Goal: Task Accomplishment & Management: Manage account settings

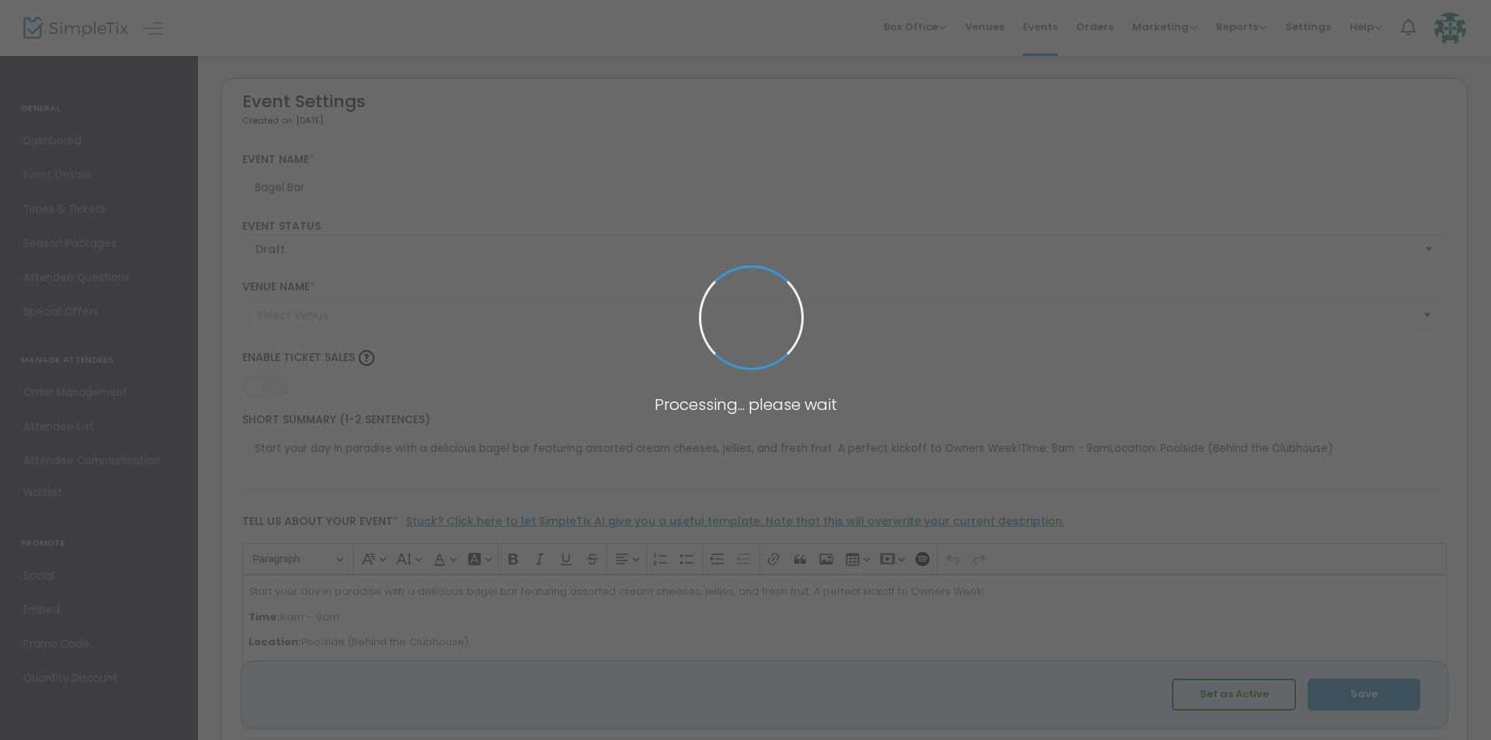
type input "[GEOGRAPHIC_DATA] - Clubhouse Pool"
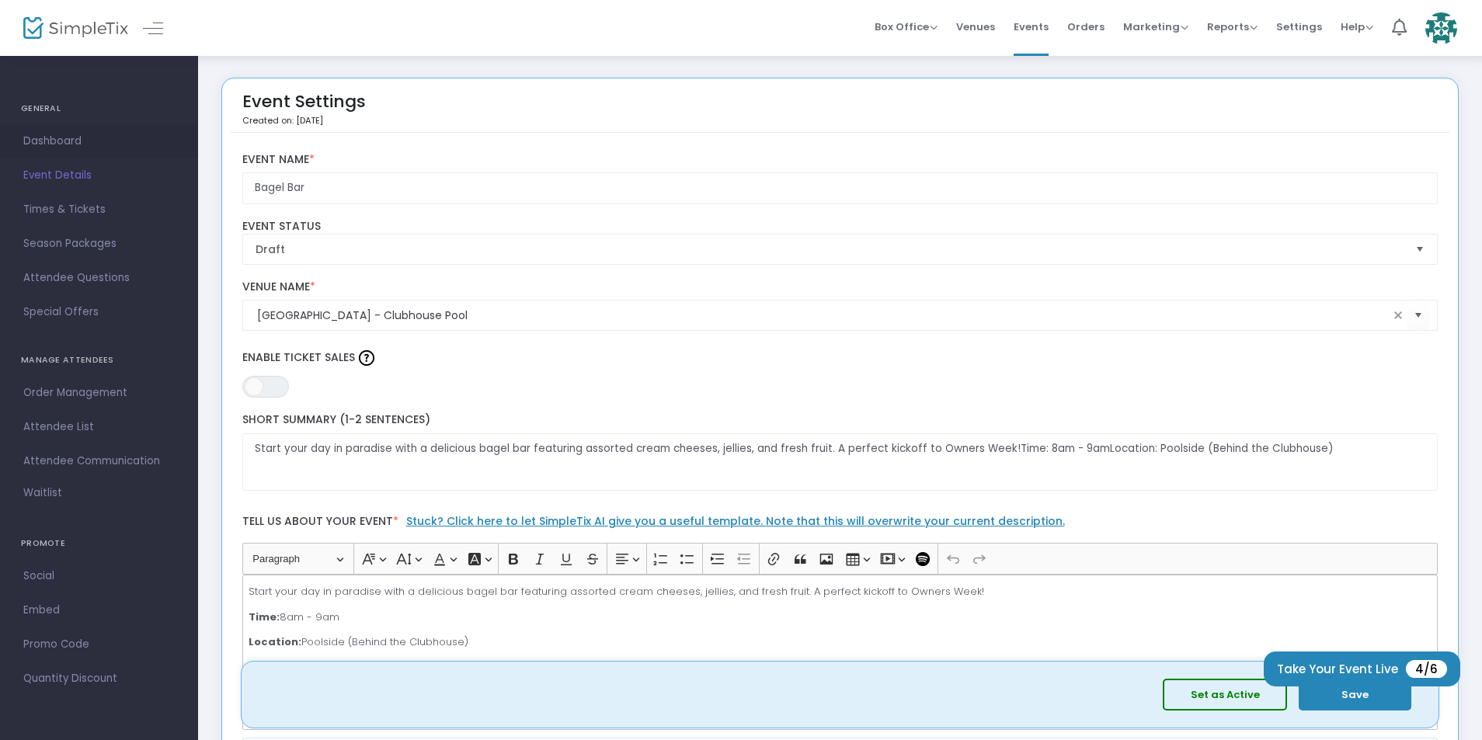
click at [117, 131] on span "Dashboard" at bounding box center [98, 141] width 151 height 20
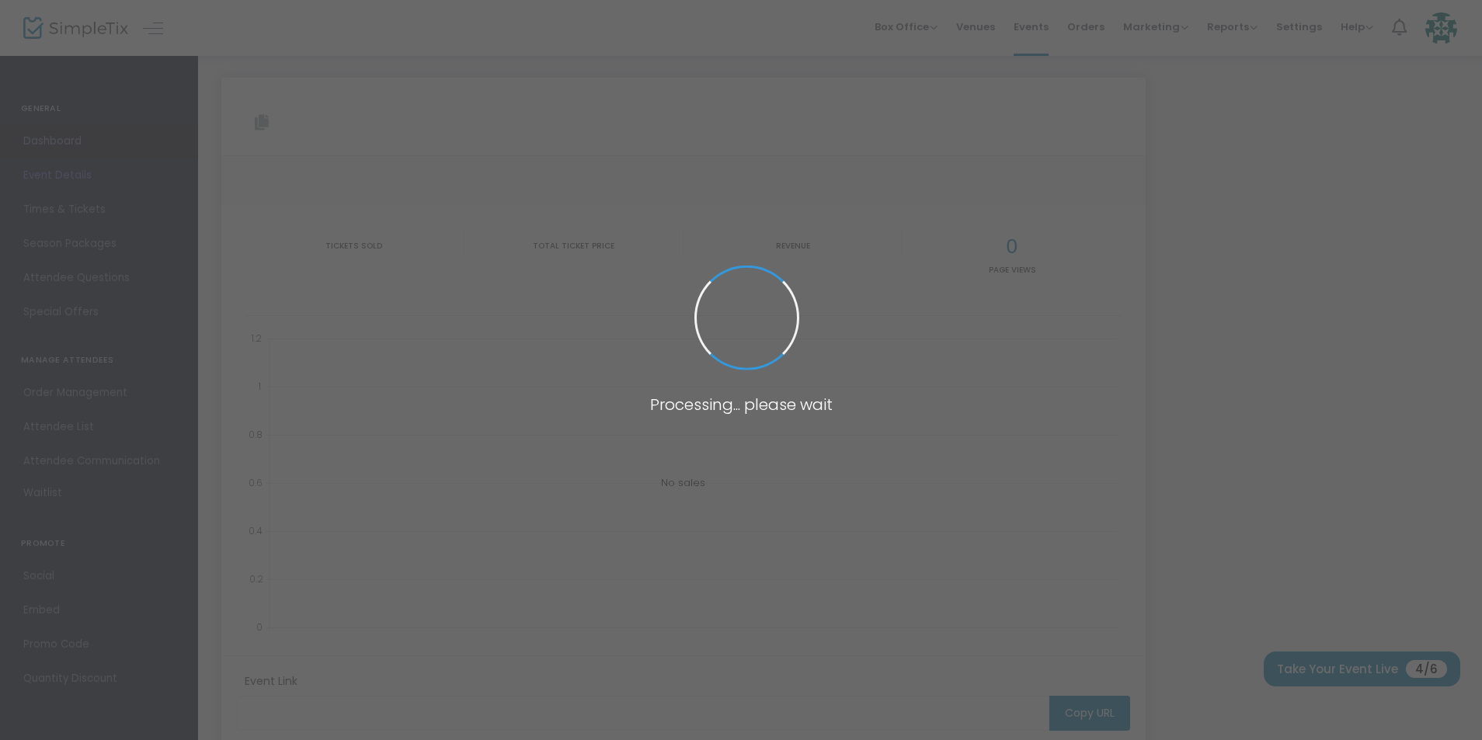
type input "[URL][DOMAIN_NAME]"
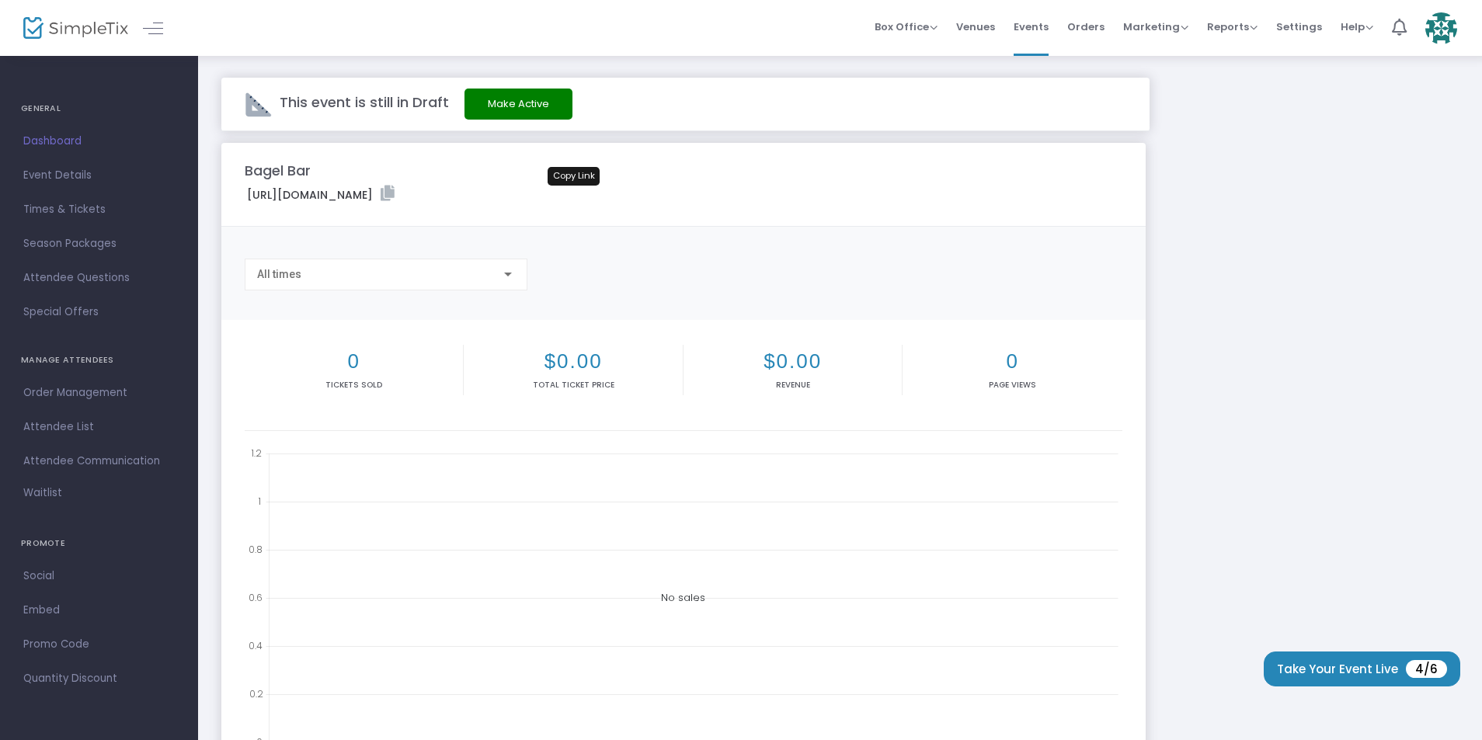
click at [395, 193] on icon at bounding box center [388, 194] width 14 height 16
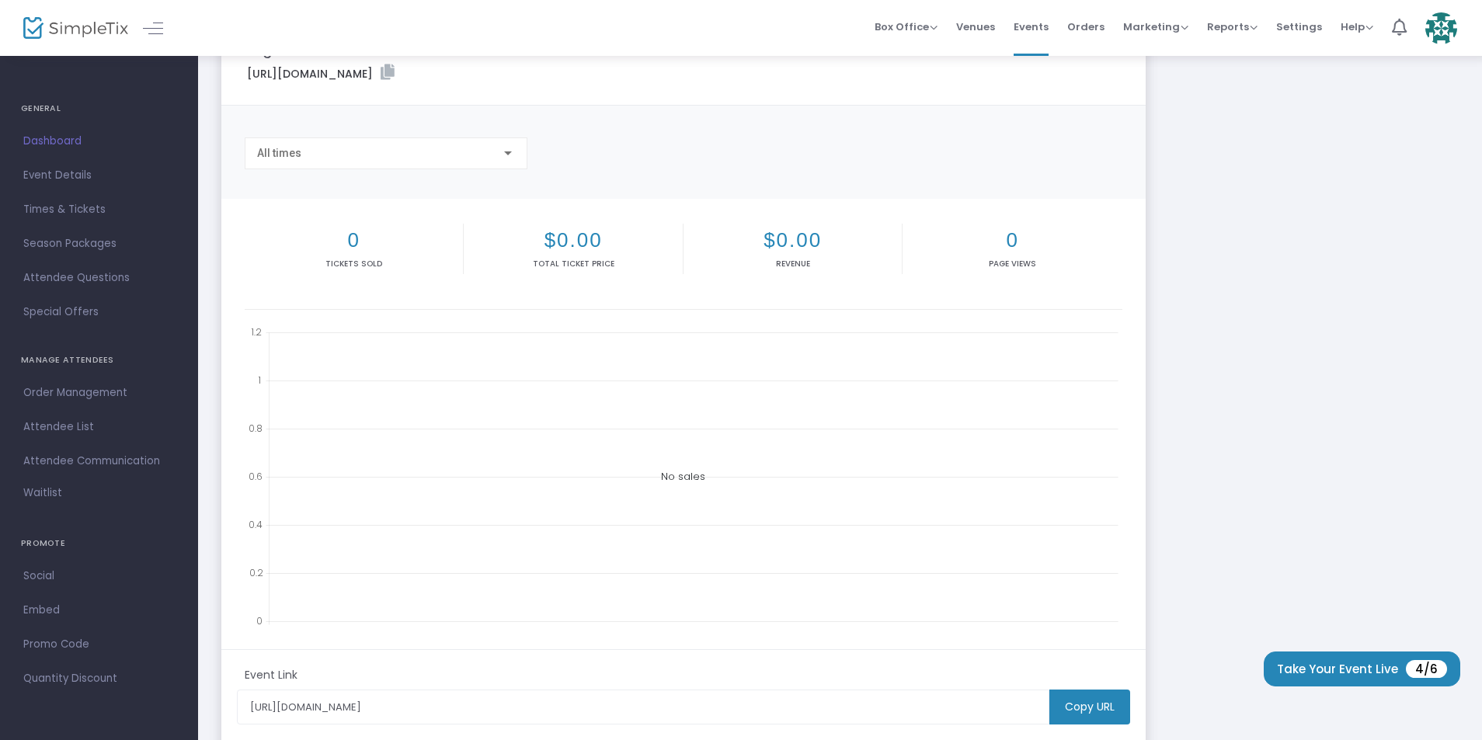
scroll to position [277, 0]
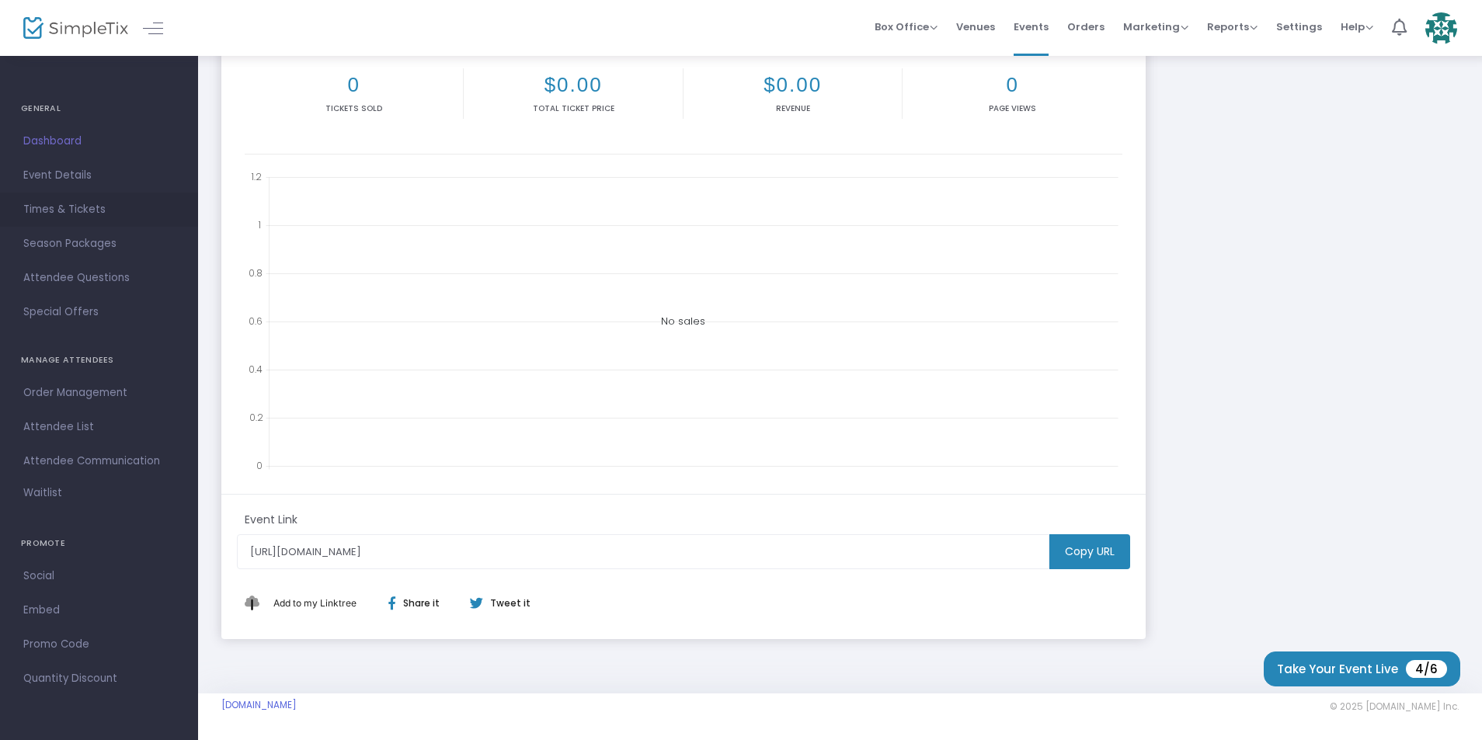
click at [133, 220] on link "Times & Tickets" at bounding box center [99, 210] width 198 height 34
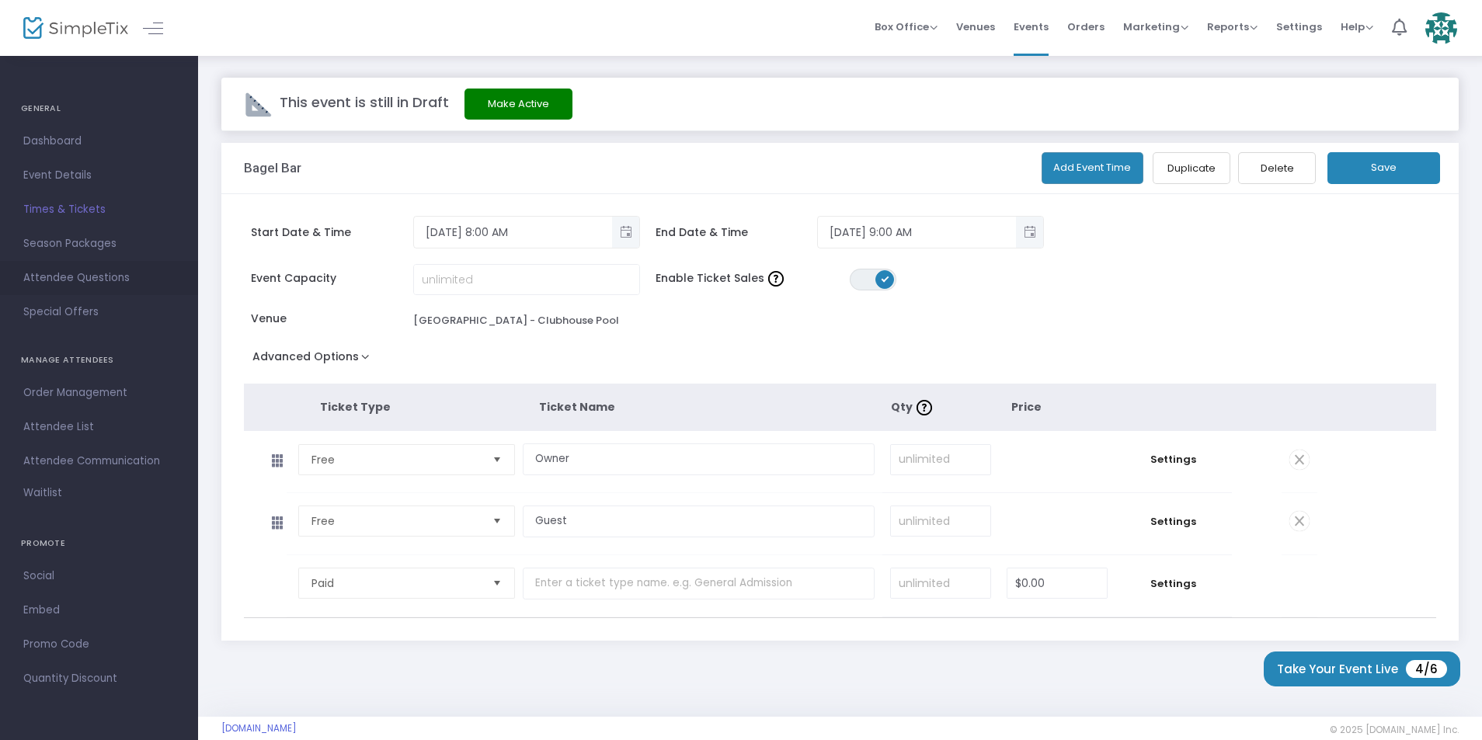
click at [71, 275] on span "Attendee Questions" at bounding box center [98, 278] width 151 height 20
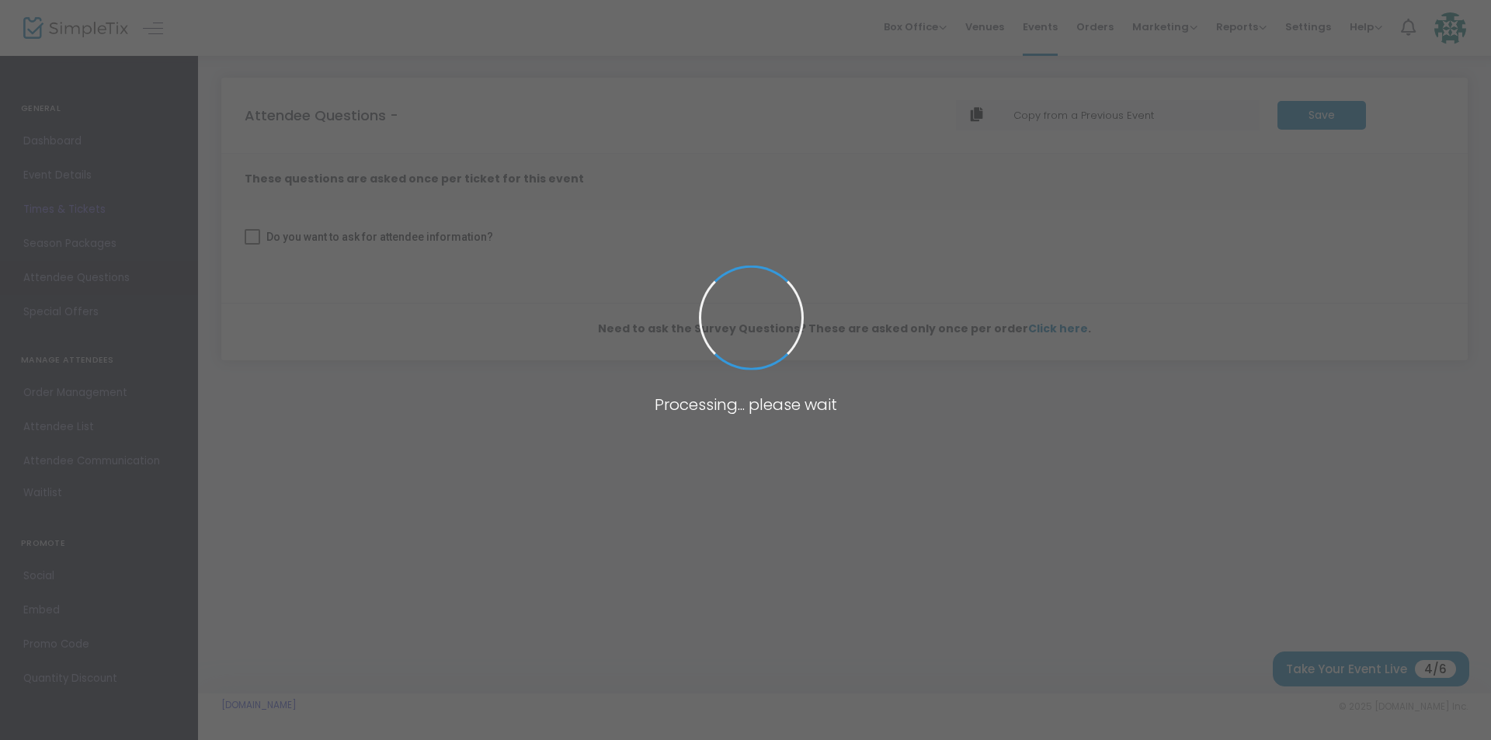
checkbox input "true"
